Goal: Information Seeking & Learning: Check status

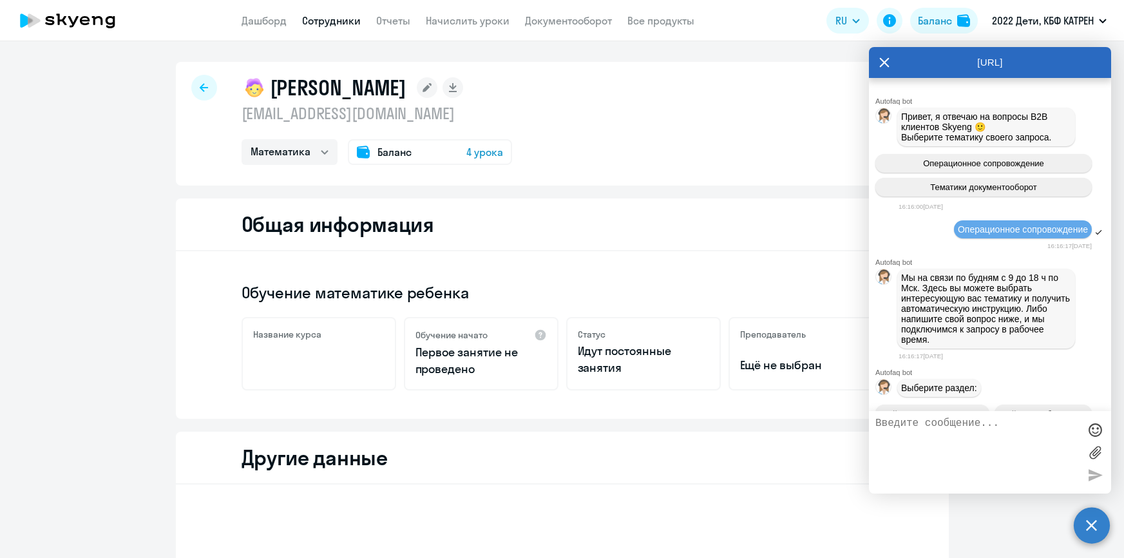
select select "math"
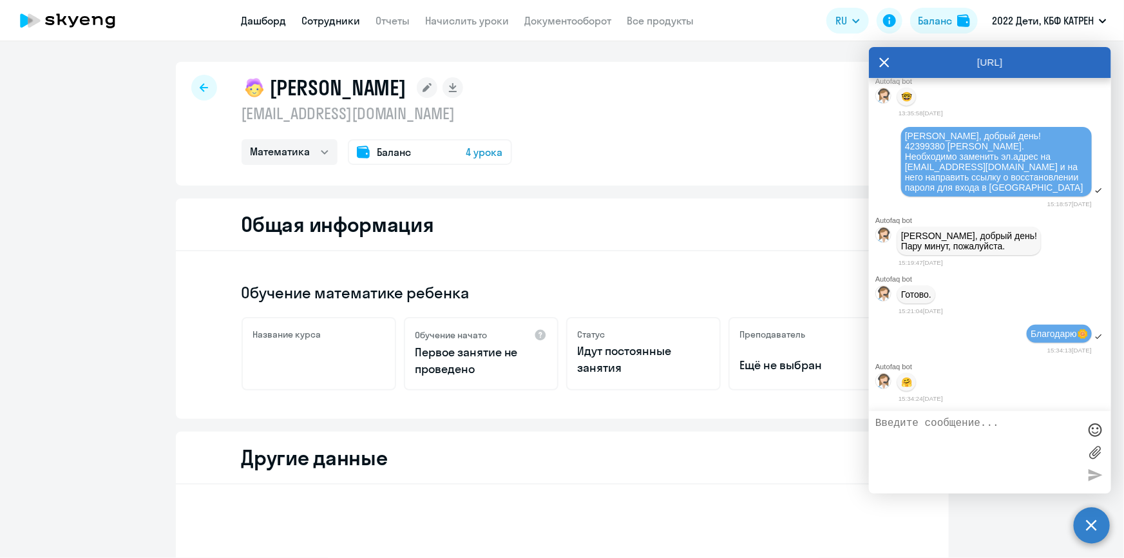
click at [267, 19] on link "Дашборд" at bounding box center [264, 20] width 45 height 13
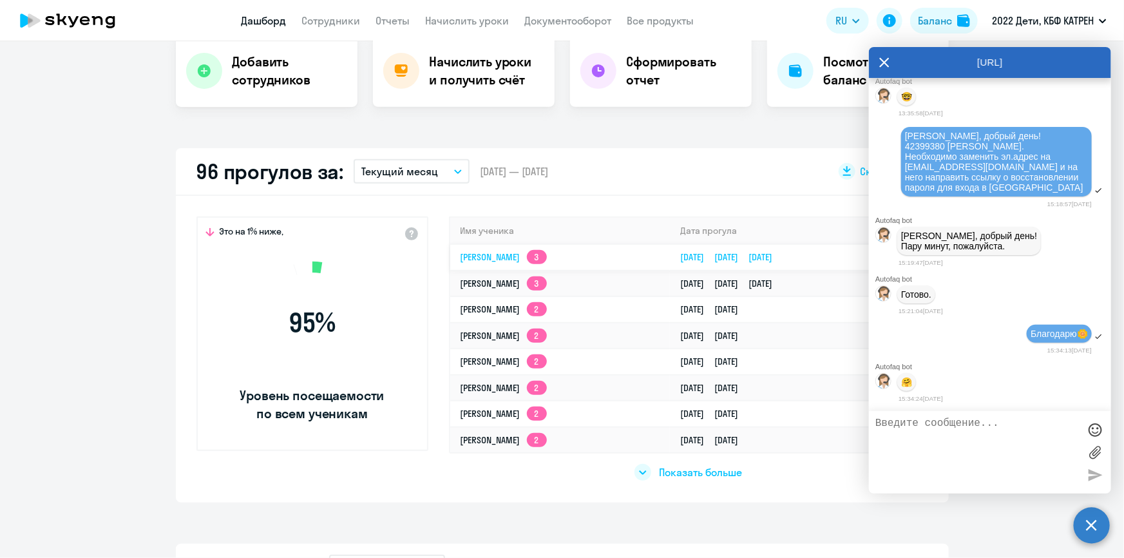
scroll to position [292, 0]
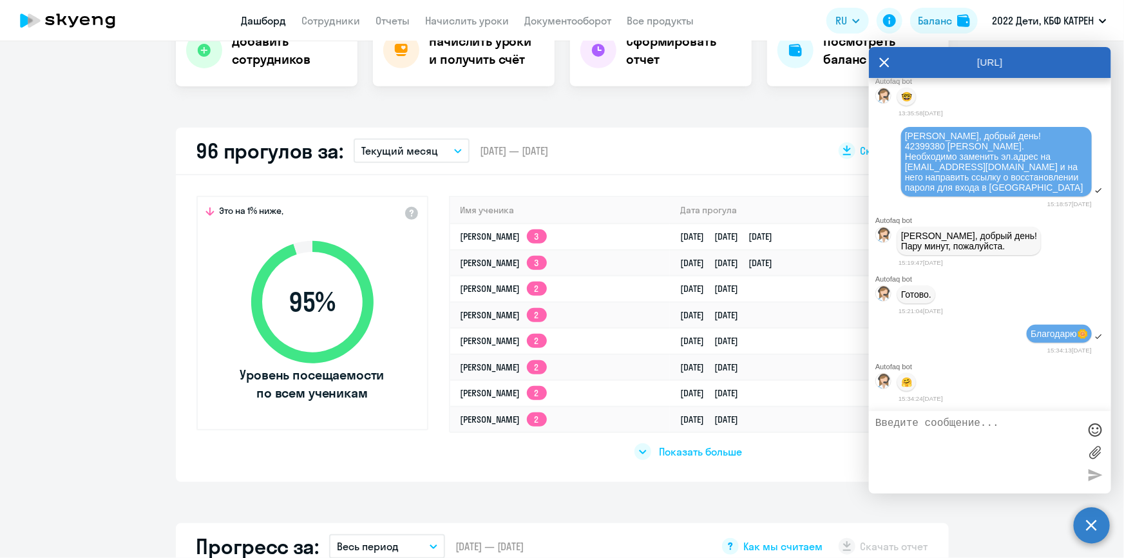
click at [878, 65] on div "[URL]" at bounding box center [990, 62] width 242 height 31
click at [882, 61] on icon at bounding box center [884, 62] width 10 height 31
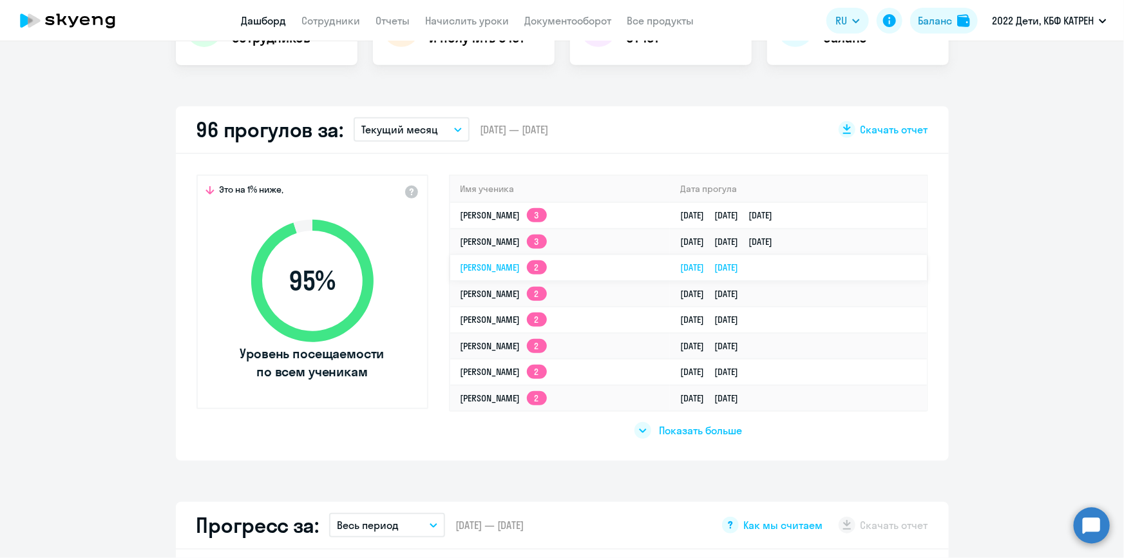
scroll to position [351, 0]
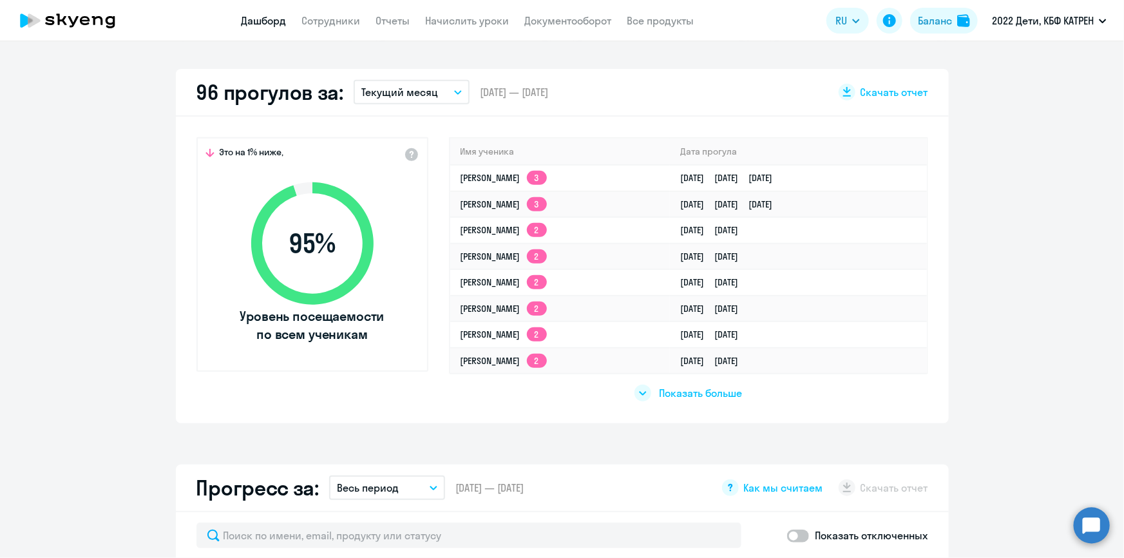
click at [685, 392] on span "Показать больше" at bounding box center [700, 393] width 83 height 14
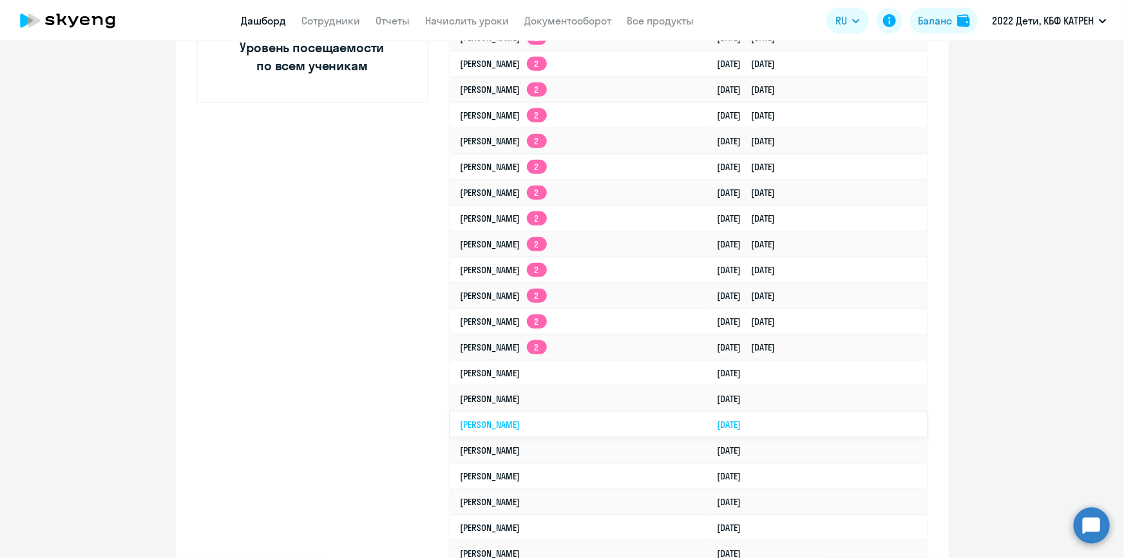
scroll to position [644, 0]
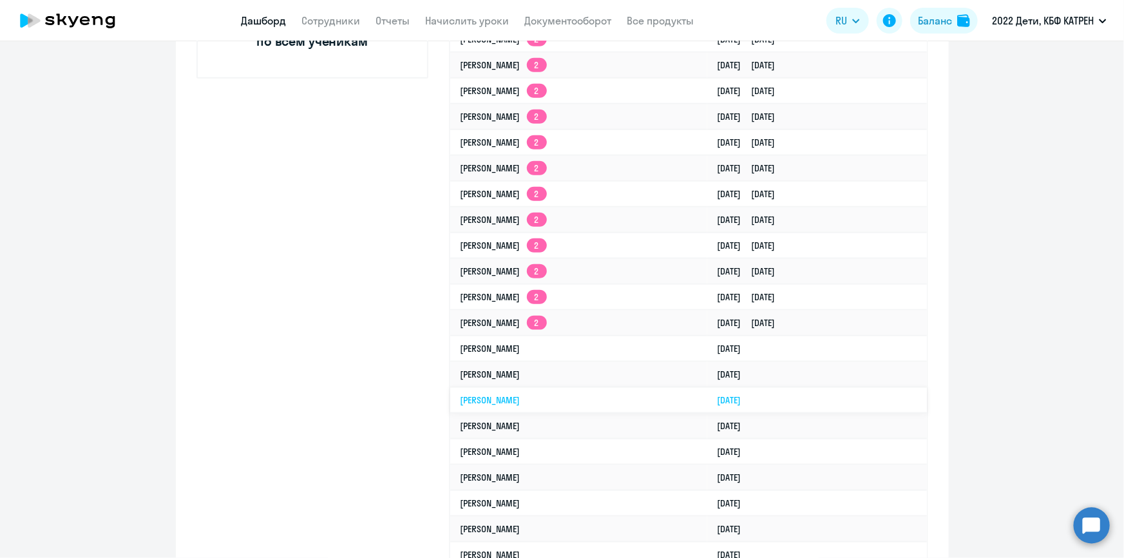
select select "30"
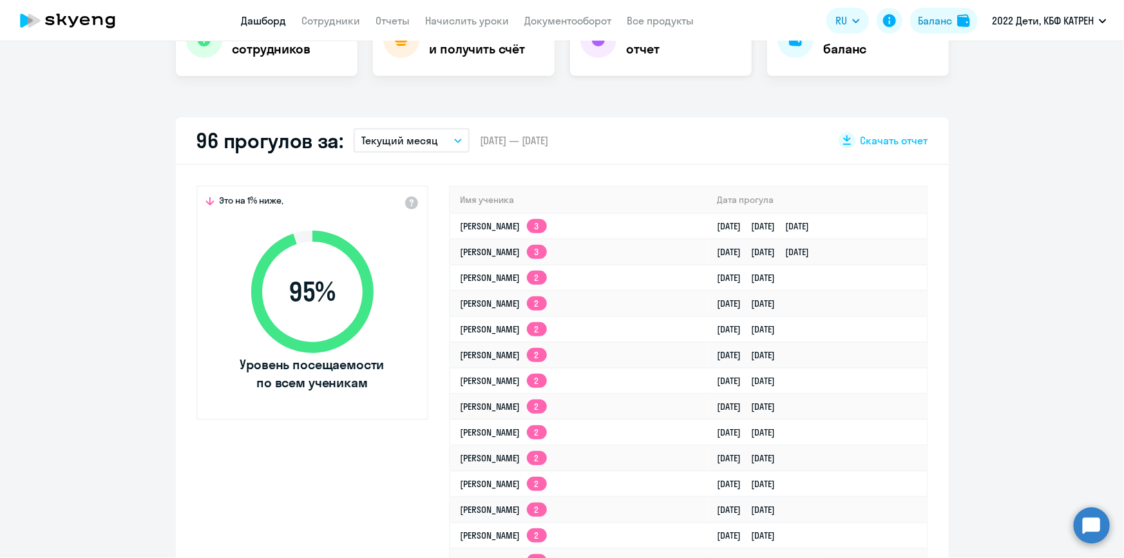
scroll to position [292, 0]
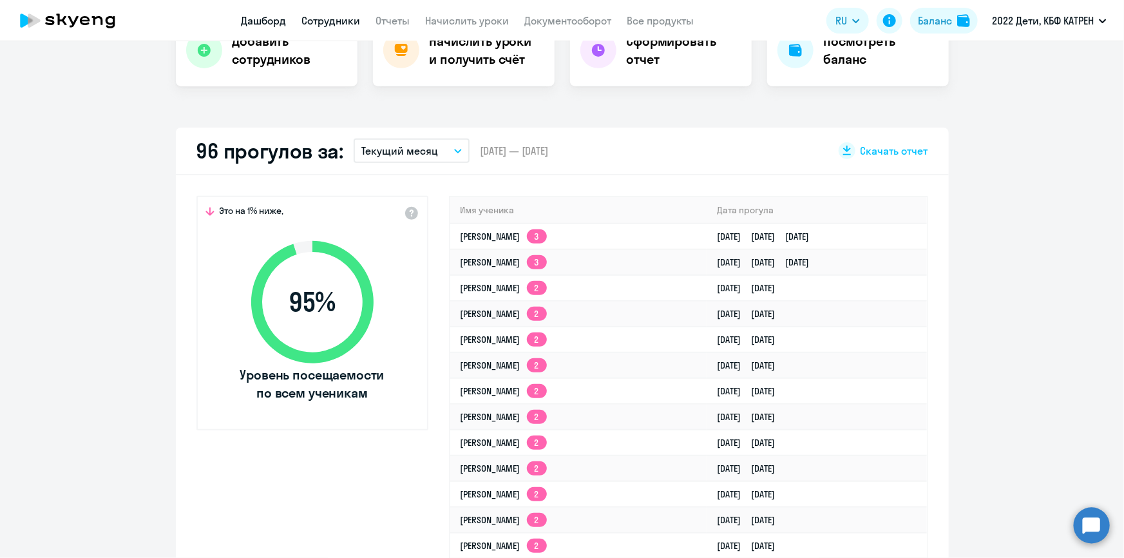
click at [316, 22] on link "Сотрудники" at bounding box center [331, 20] width 59 height 13
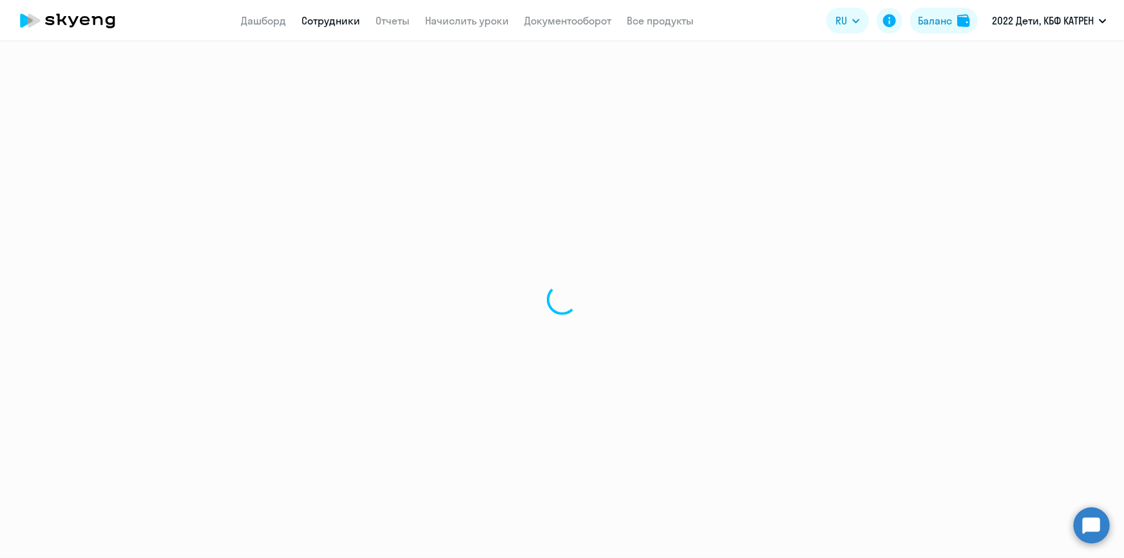
select select "30"
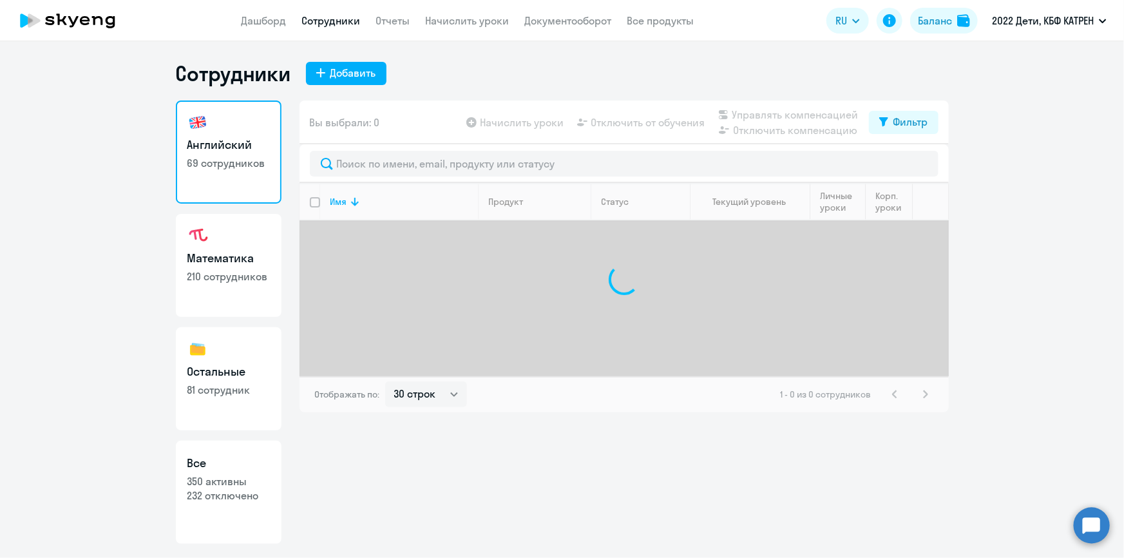
click at [251, 462] on h3 "Все" at bounding box center [228, 463] width 82 height 17
select select "30"
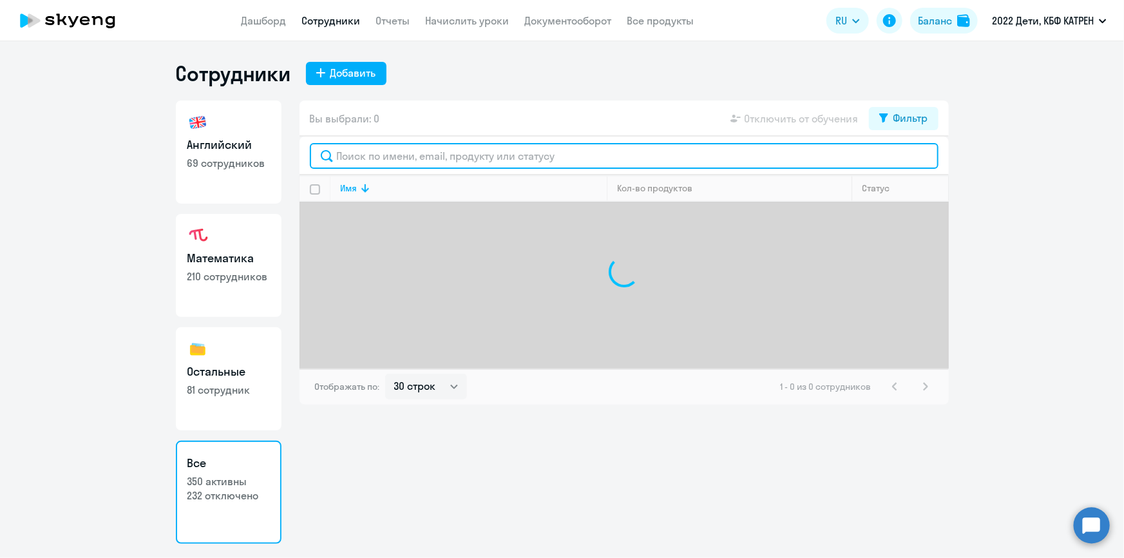
click at [411, 156] on input "text" at bounding box center [624, 156] width 629 height 26
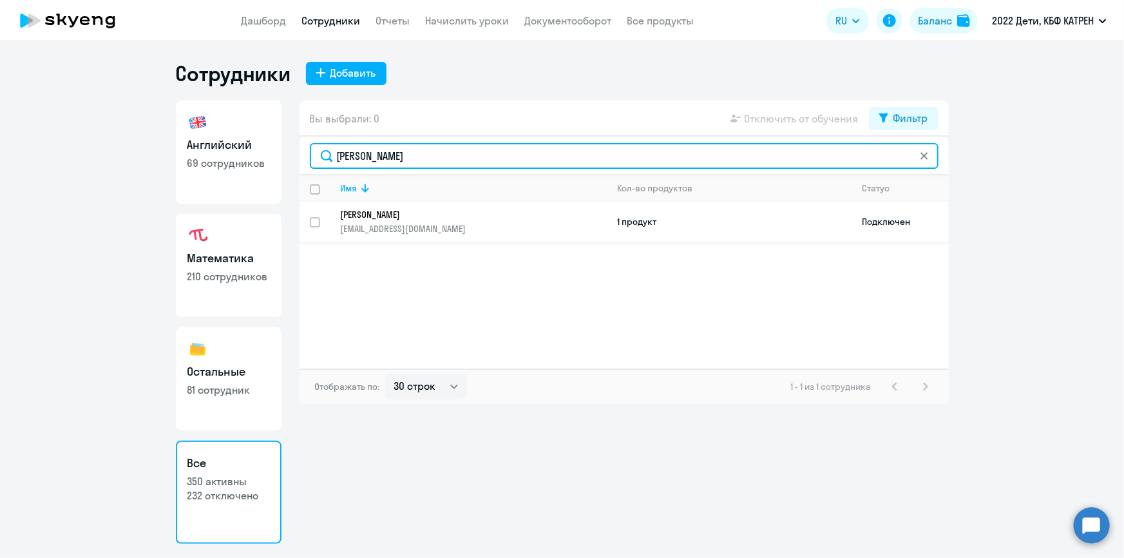
type input "[PERSON_NAME]"
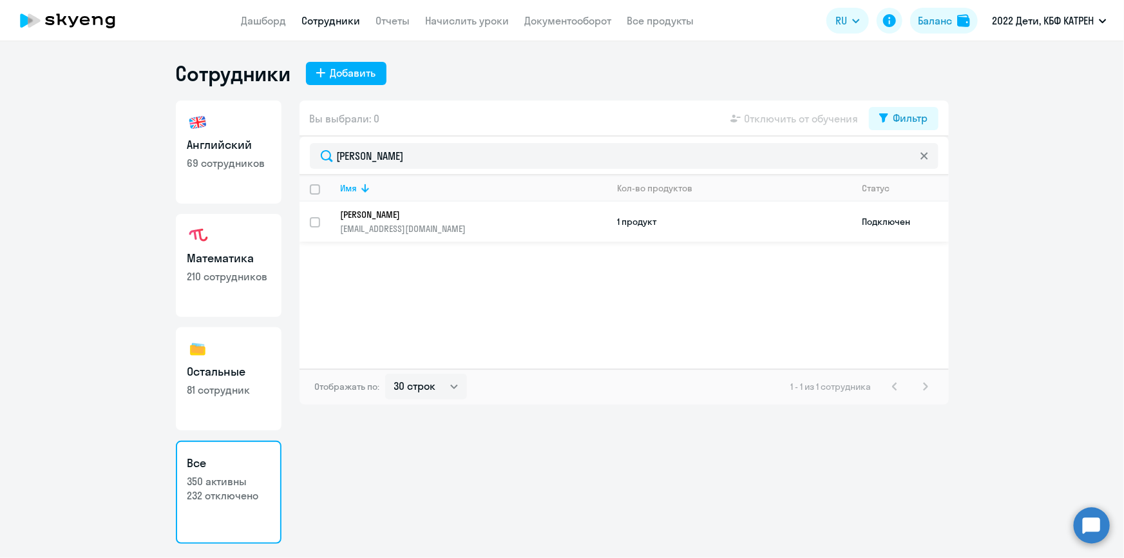
click at [414, 232] on p "[EMAIL_ADDRESS][DOMAIN_NAME]" at bounding box center [474, 229] width 266 height 12
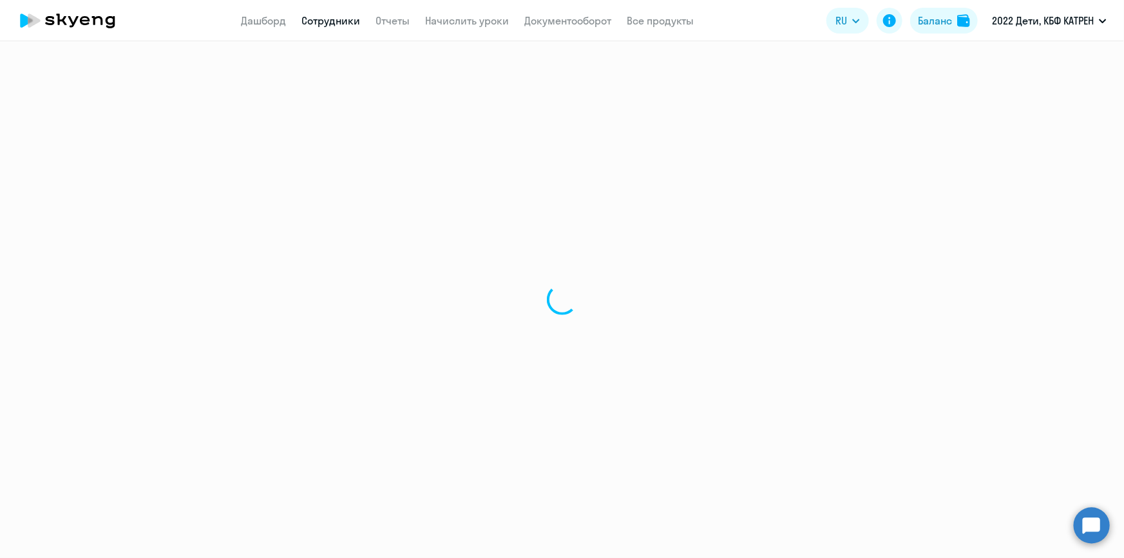
select select "math"
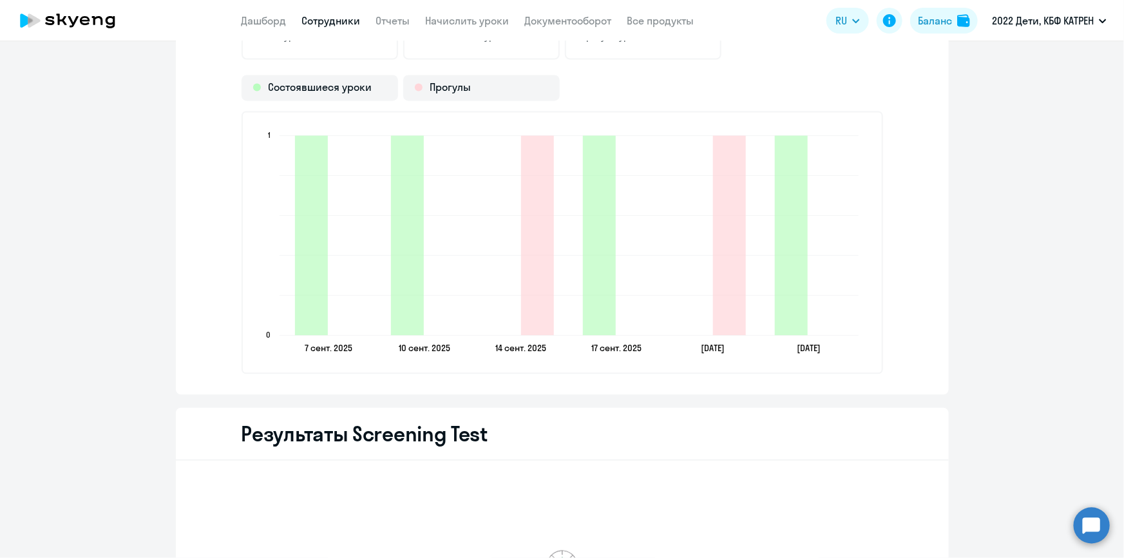
scroll to position [1346, 0]
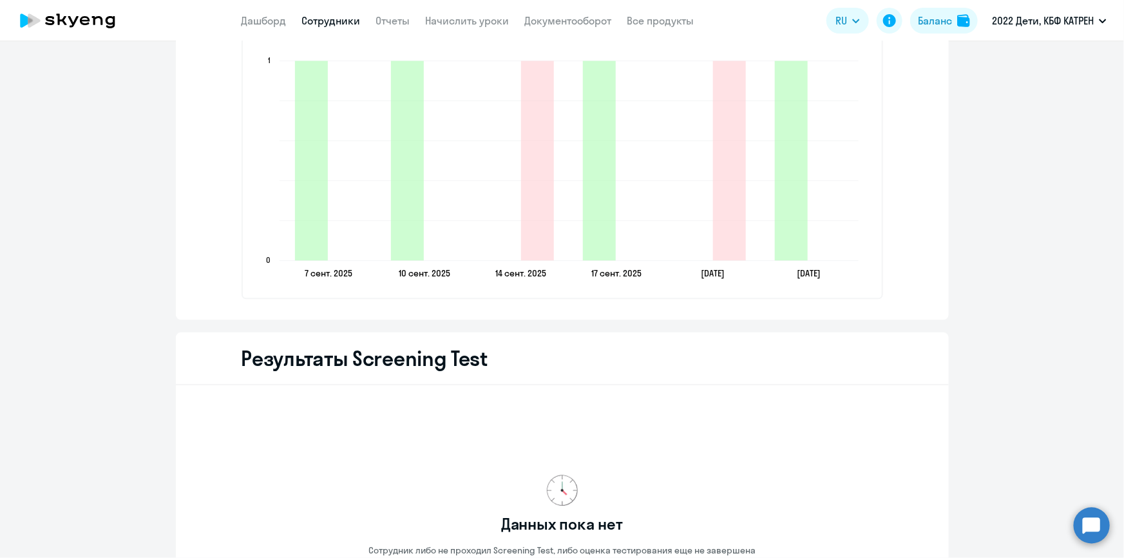
click at [319, 26] on link "Сотрудники" at bounding box center [331, 20] width 59 height 13
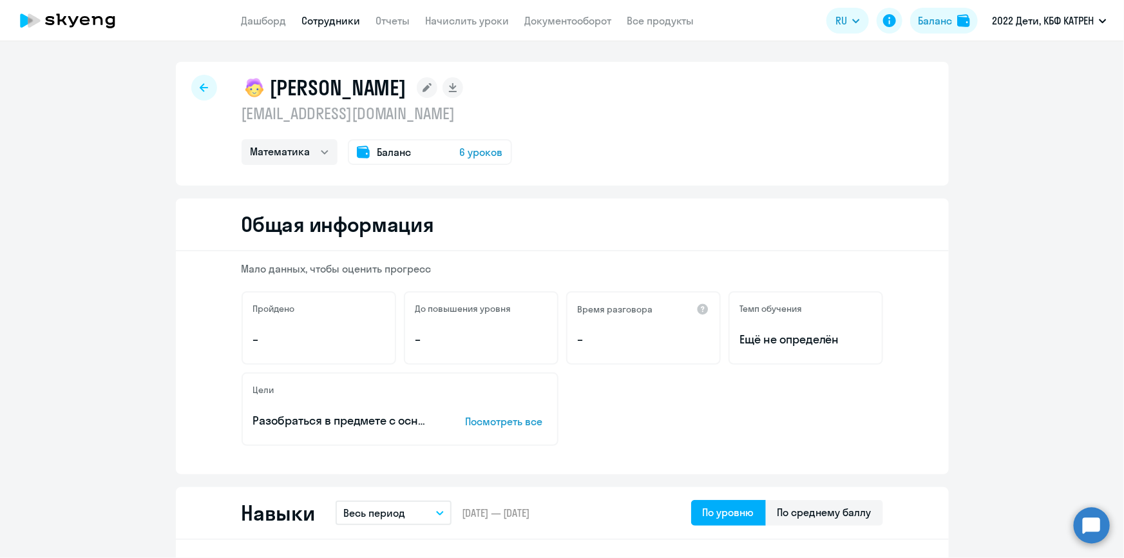
select select "30"
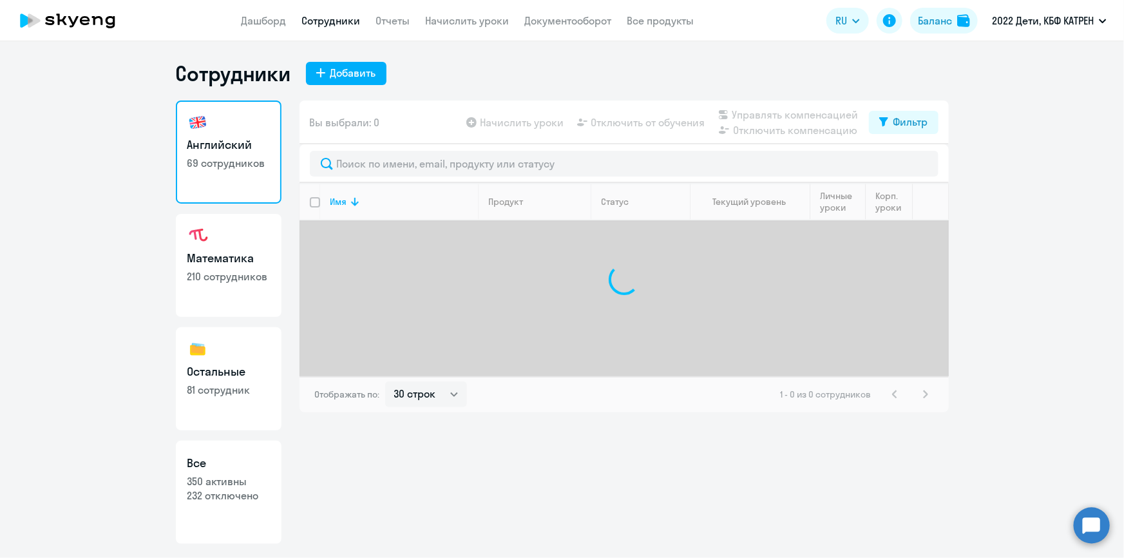
drag, startPoint x: 223, startPoint y: 476, endPoint x: 290, endPoint y: 395, distance: 105.2
click at [223, 476] on p "350 активны" at bounding box center [228, 481] width 82 height 14
select select "30"
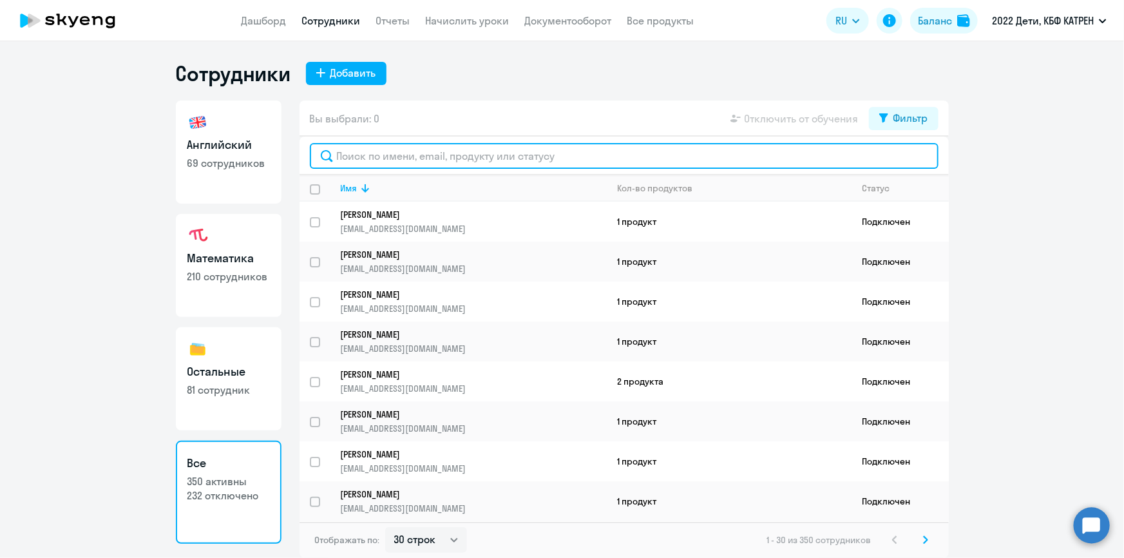
click at [385, 158] on input "text" at bounding box center [624, 156] width 629 height 26
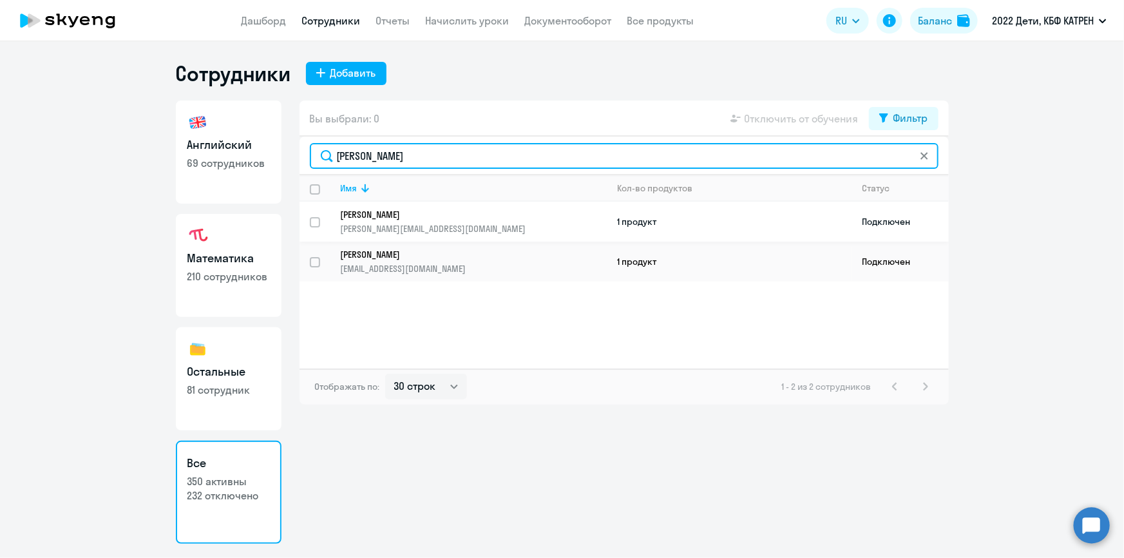
type input "[PERSON_NAME]"
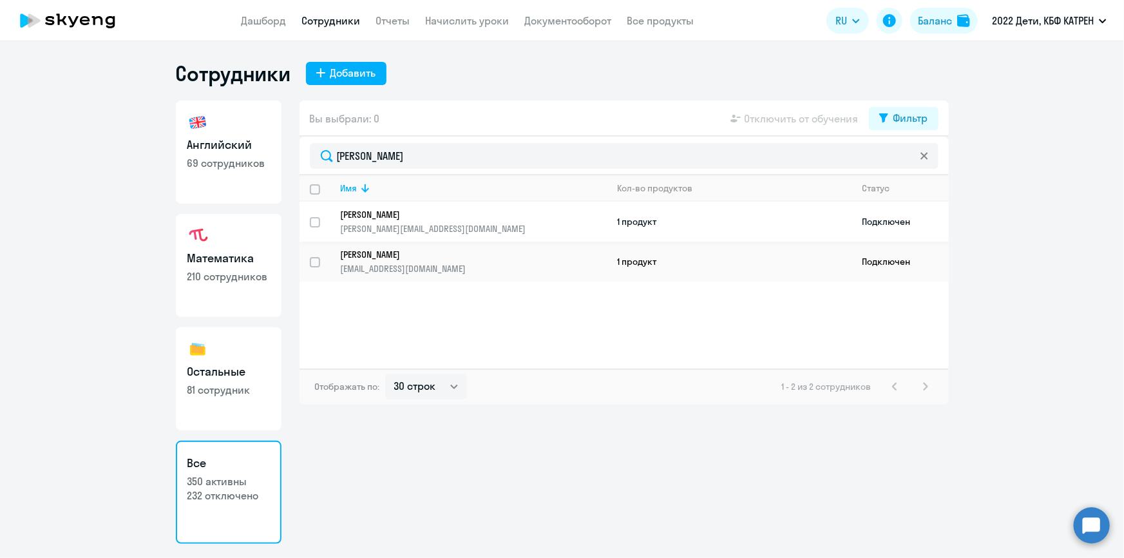
click at [438, 214] on p "[PERSON_NAME]" at bounding box center [465, 215] width 249 height 12
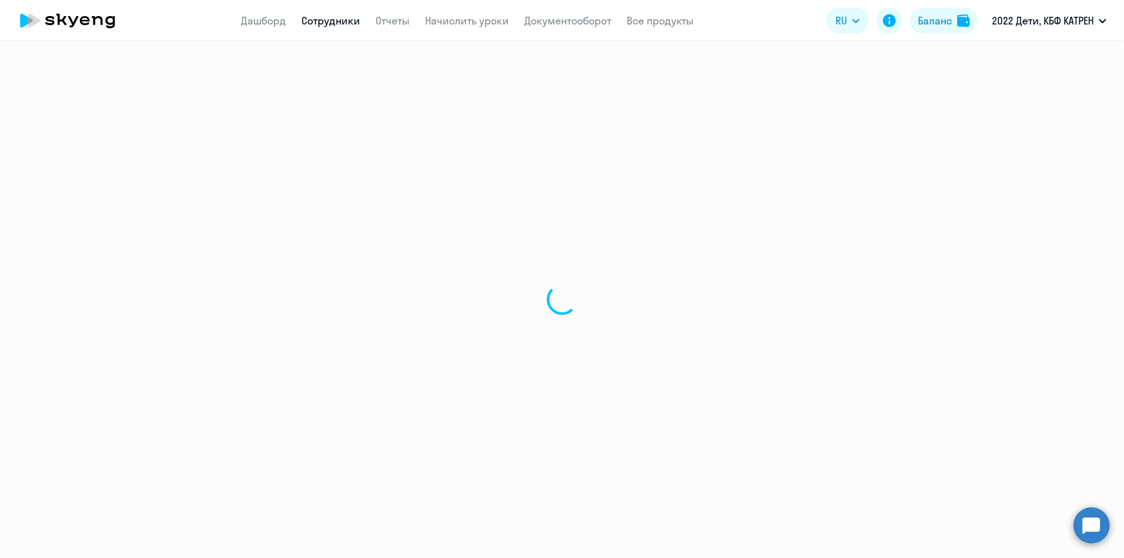
select select "others"
select select "30"
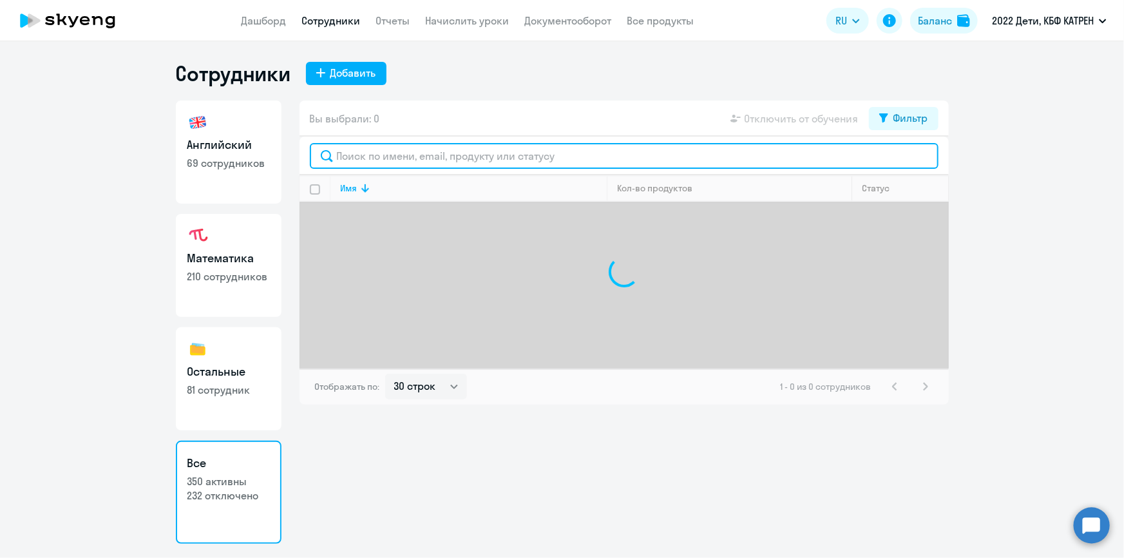
click at [418, 154] on input "text" at bounding box center [624, 156] width 629 height 26
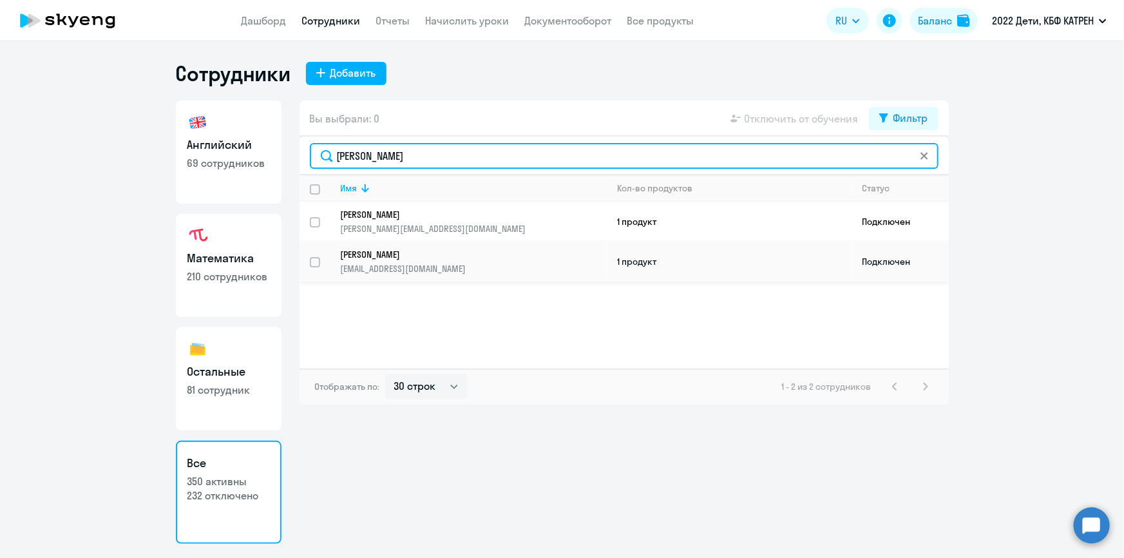
type input "[PERSON_NAME]"
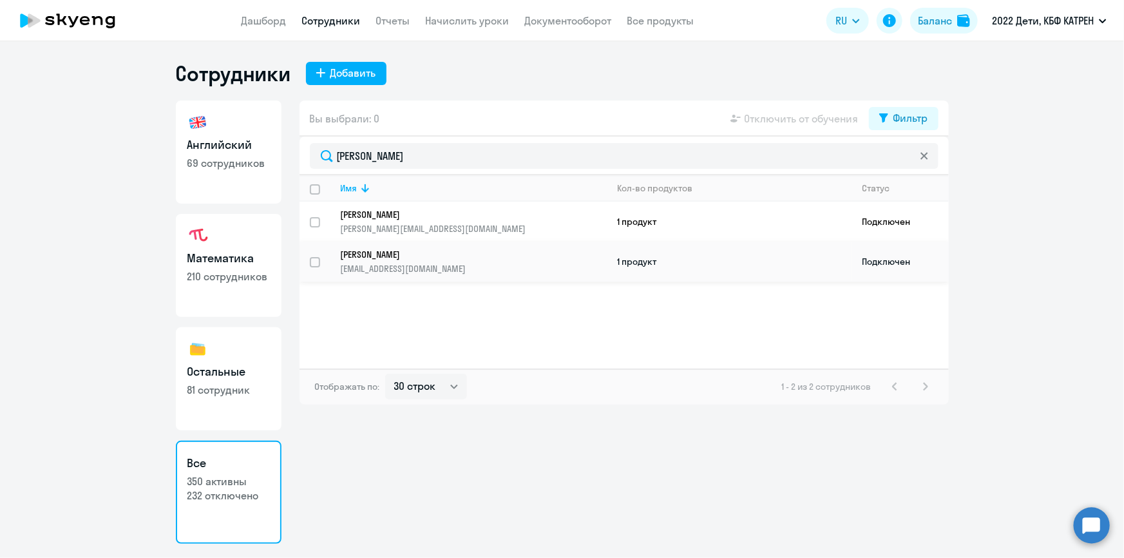
click at [413, 253] on p "[PERSON_NAME]" at bounding box center [465, 255] width 249 height 12
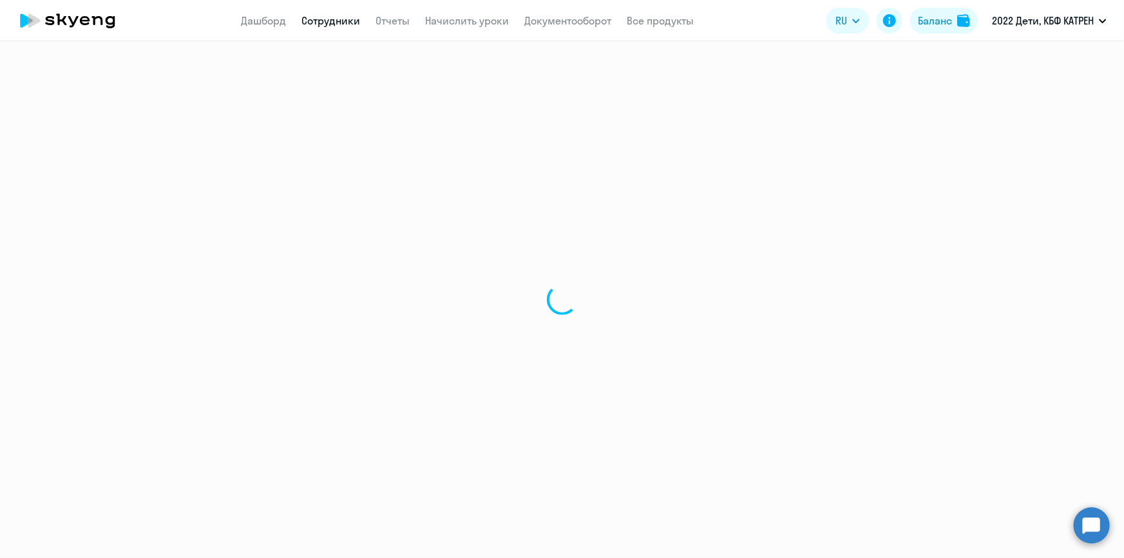
select select "math"
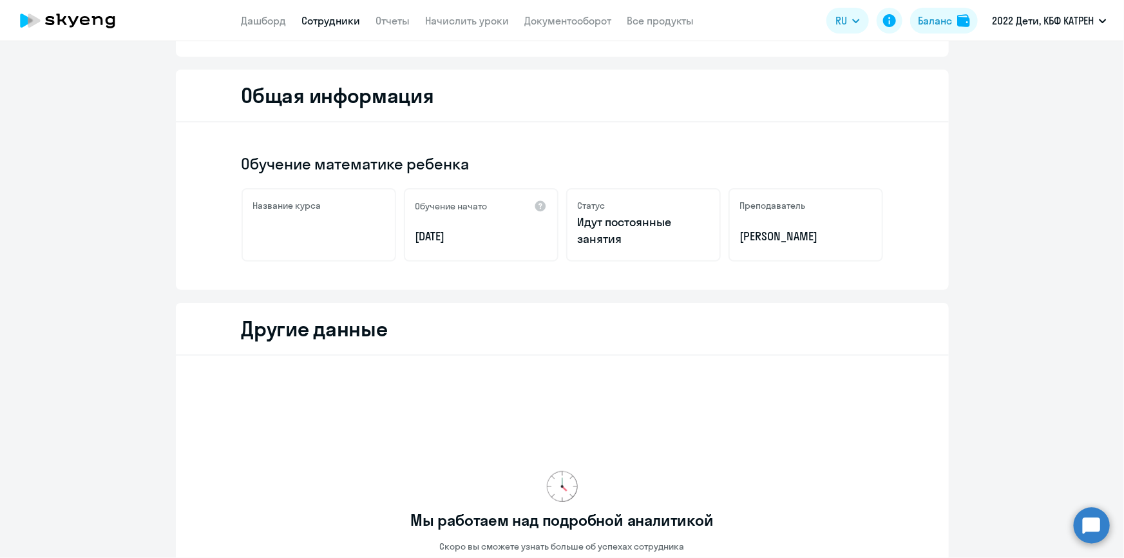
scroll to position [108, 0]
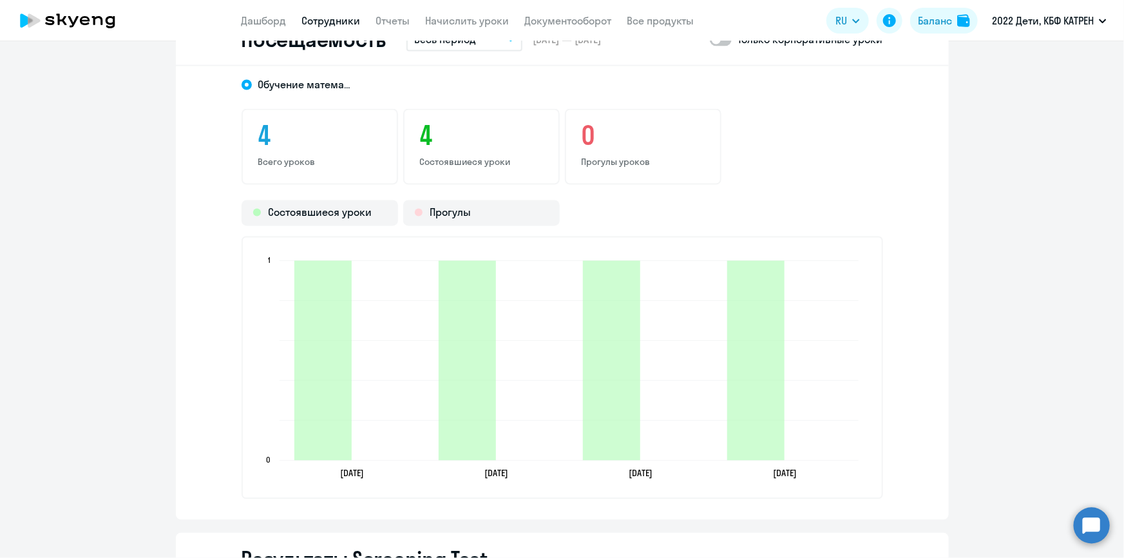
scroll to position [1161, 0]
